Goal: Task Accomplishment & Management: Use online tool/utility

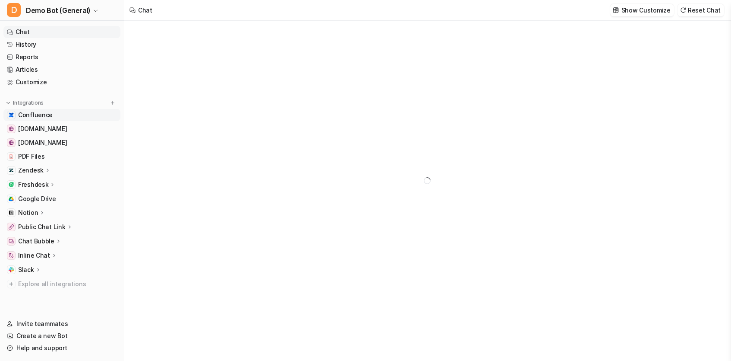
type textarea "**********"
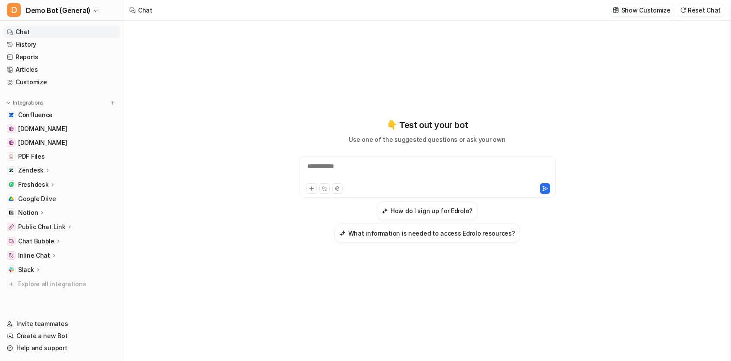
click at [36, 213] on p "Notion" at bounding box center [28, 212] width 20 height 9
click at [35, 209] on p "Notion" at bounding box center [28, 212] width 20 height 9
click at [30, 168] on p "Zendesk" at bounding box center [30, 170] width 25 height 9
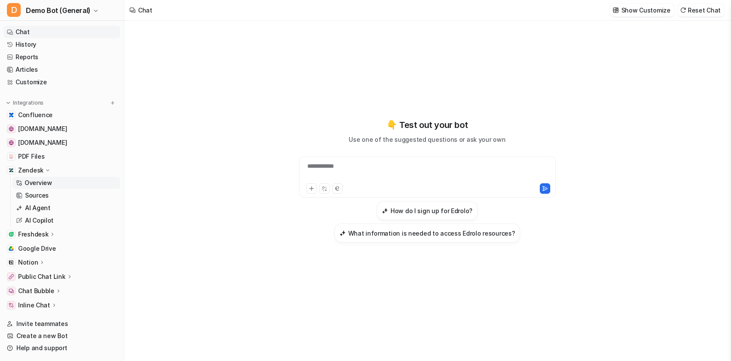
click at [28, 180] on p "Overview" at bounding box center [39, 182] width 28 height 9
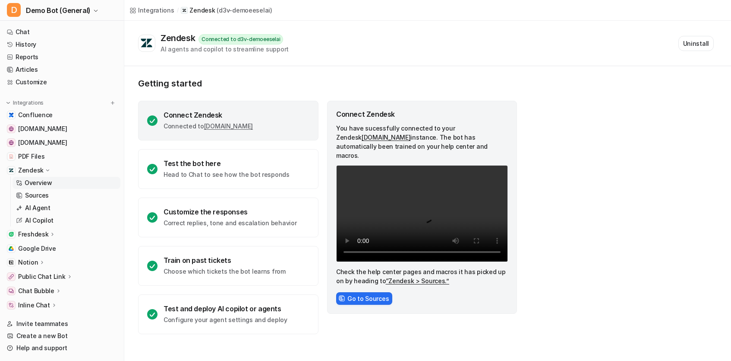
click at [38, 166] on p "Zendesk" at bounding box center [30, 170] width 25 height 9
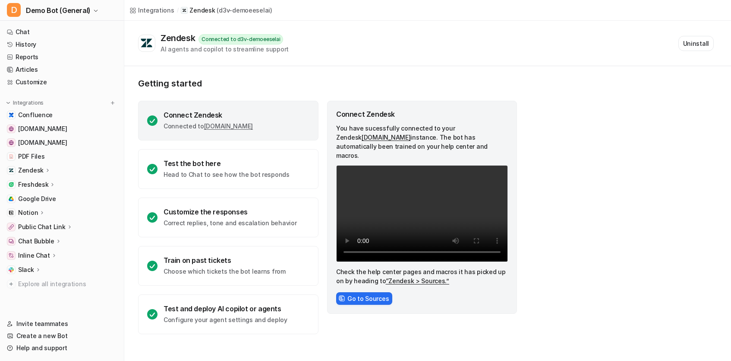
click at [30, 164] on div "Zendesk" at bounding box center [61, 170] width 117 height 12
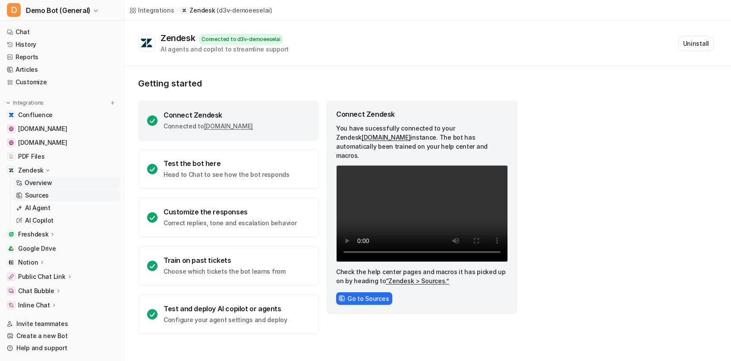
click at [40, 194] on p "Sources" at bounding box center [37, 195] width 24 height 9
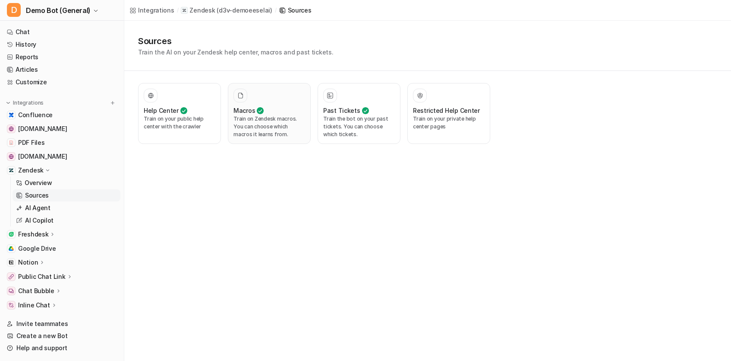
click at [265, 111] on div "Macros" at bounding box center [270, 110] width 72 height 9
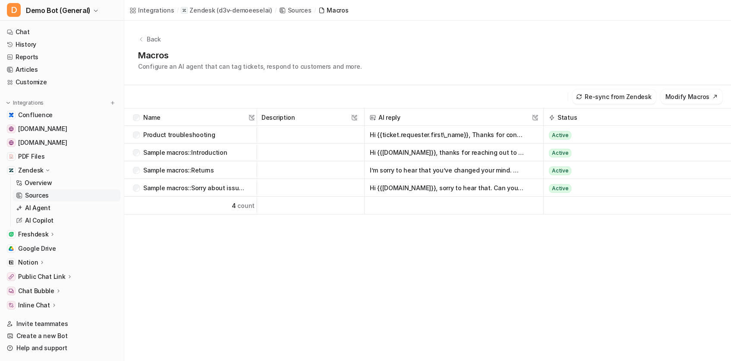
click at [196, 136] on p "Product troubleshooting" at bounding box center [179, 135] width 72 height 18
click at [362, 89] on div "Re-sync from Zendesk Modify Macros" at bounding box center [427, 96] width 607 height 23
click at [441, 120] on span "AI reply This field cannot be modified" at bounding box center [454, 117] width 172 height 18
click at [443, 131] on button "Hi {{ticket.requester.first\_name}}, Thanks for contacting us! Which of your ne…" at bounding box center [447, 135] width 155 height 18
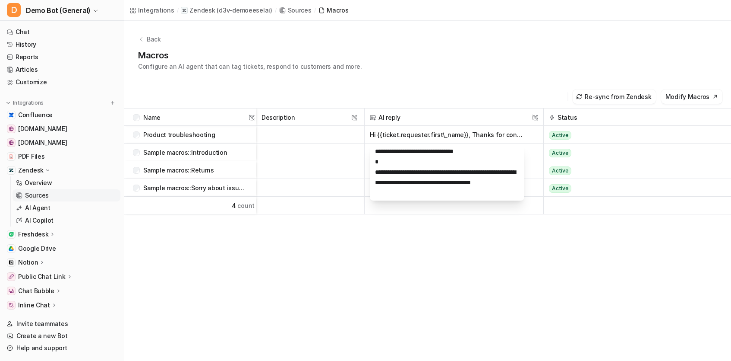
click at [443, 131] on button "Hi {{ticket.requester.first\_name}}, Thanks for contacting us! Which of your ne…" at bounding box center [447, 135] width 155 height 18
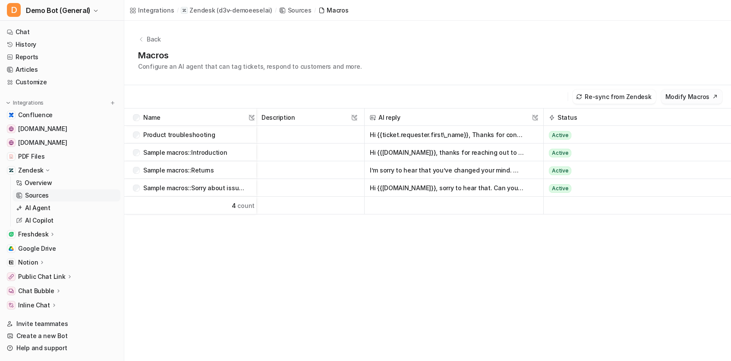
click at [702, 102] on button "Modify Macros" at bounding box center [691, 96] width 61 height 14
